Goal: Find specific page/section: Find specific page/section

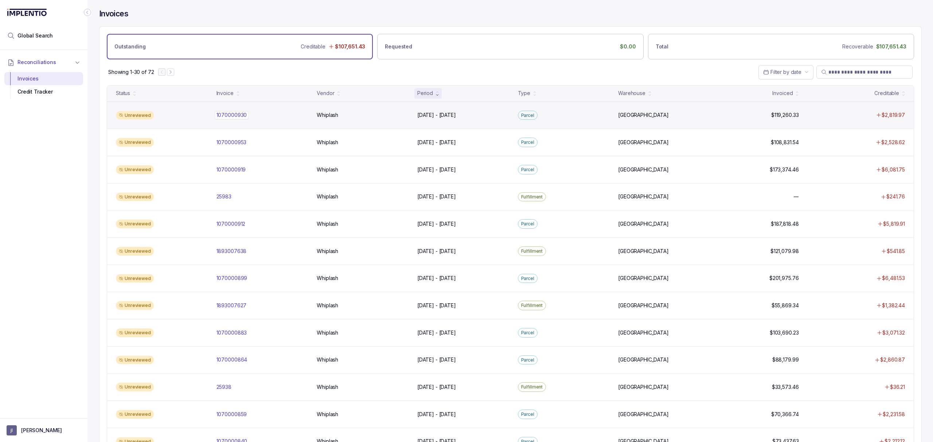
click at [231, 118] on p "1070000930" at bounding box center [232, 115] width 34 height 8
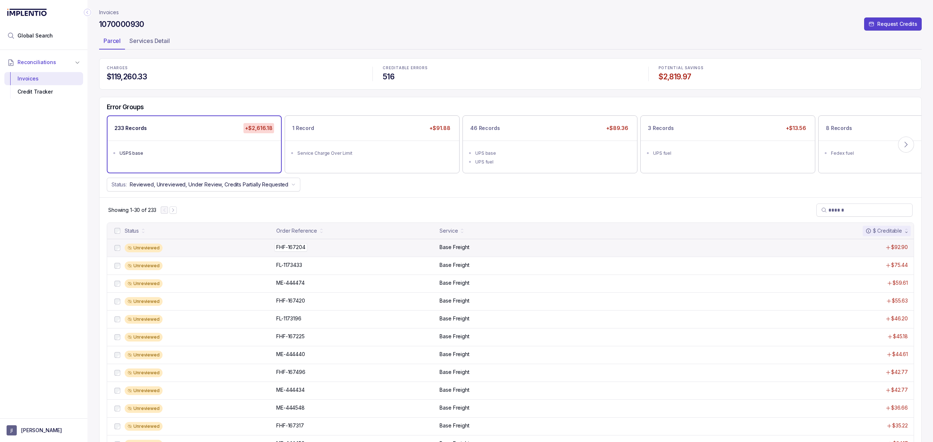
click at [296, 251] on p "FHF-167204" at bounding box center [290, 247] width 33 height 8
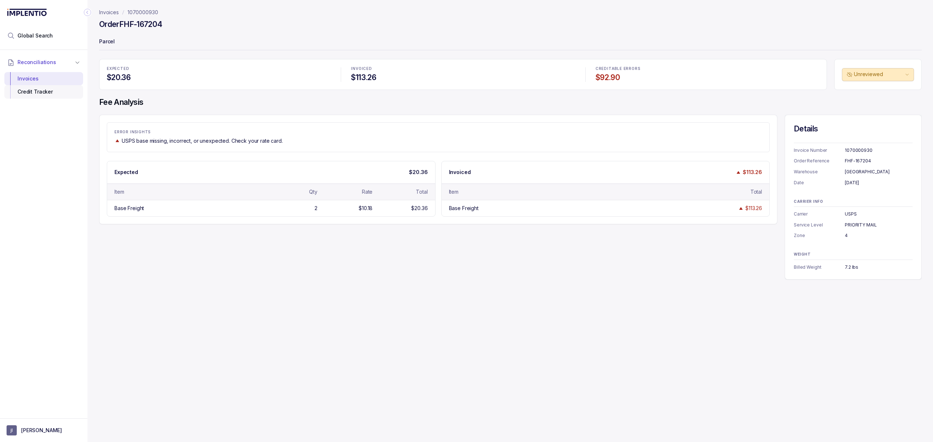
click at [38, 90] on div "Credit Tracker" at bounding box center [43, 91] width 67 height 13
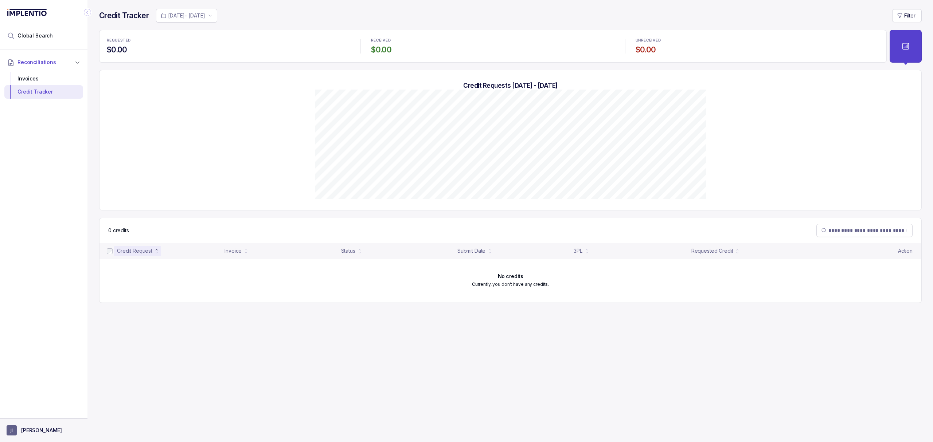
click at [23, 436] on button "[PERSON_NAME]" at bounding box center [44, 431] width 74 height 10
click at [28, 418] on p "Logout" at bounding box center [48, 414] width 60 height 7
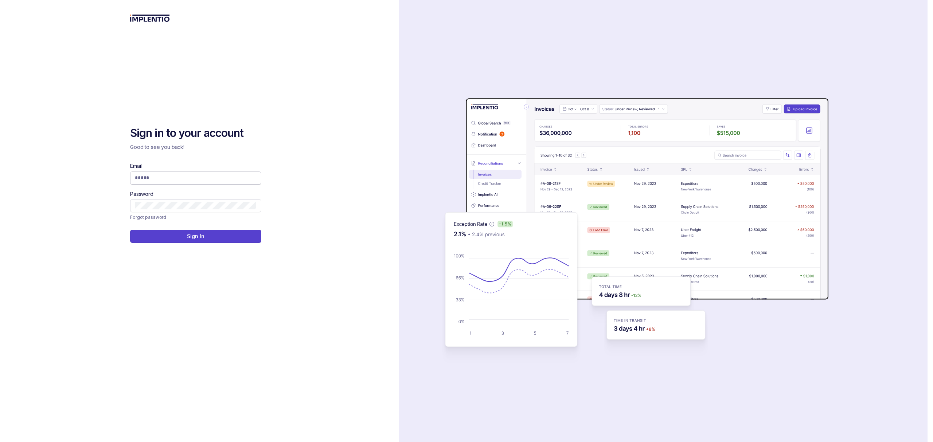
click at [156, 180] on input "Email" at bounding box center [196, 177] width 122 height 7
type input "**********"
